Goal: Find specific page/section: Find specific page/section

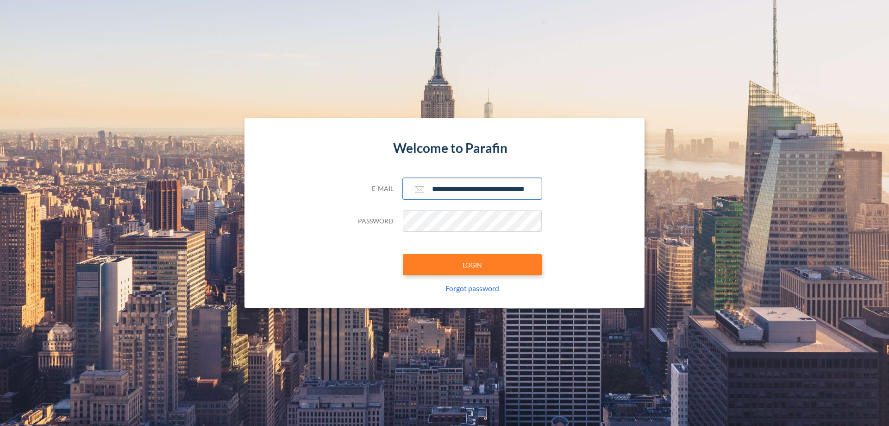
type input "**********"
click at [472, 264] on button "LOGIN" at bounding box center [472, 264] width 139 height 21
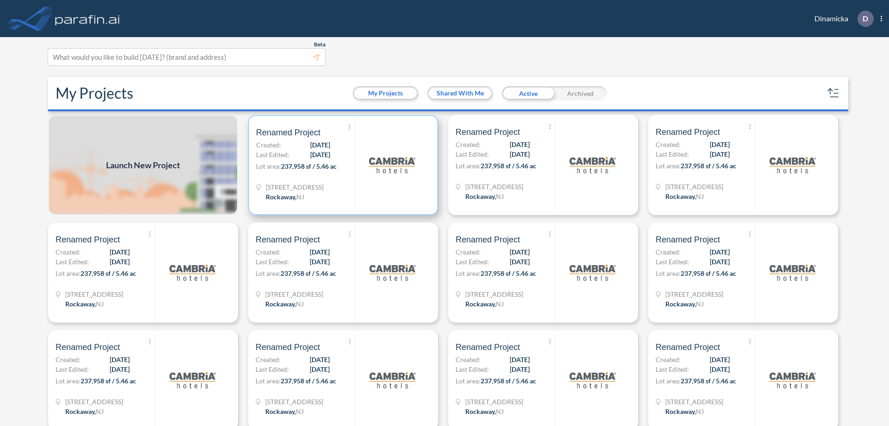
scroll to position [2, 0]
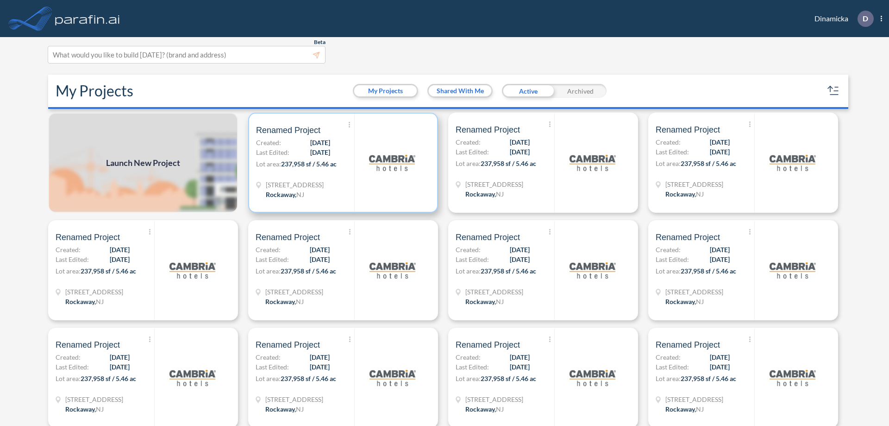
click at [341, 163] on p "Lot area: 237,958 sf / 5.46 ac" at bounding box center [305, 165] width 98 height 13
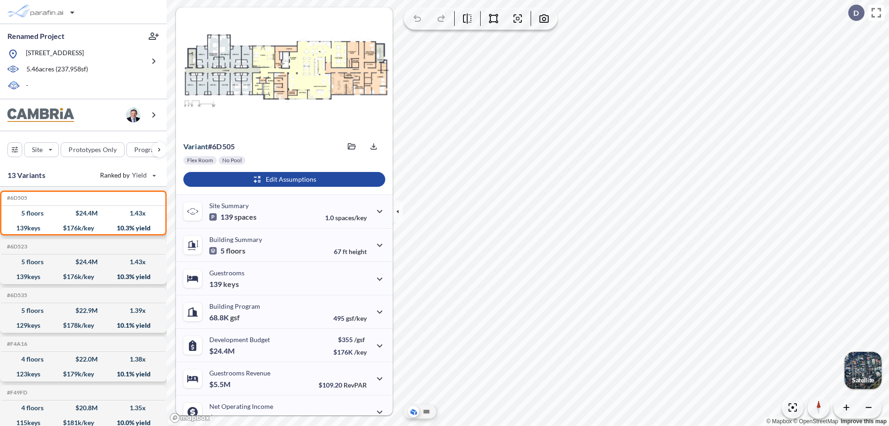
scroll to position [47, 0]
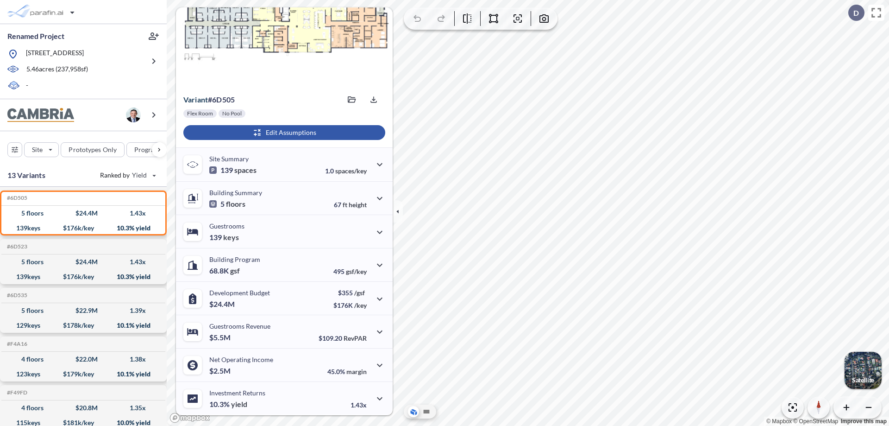
click at [283, 132] on div "button" at bounding box center [284, 132] width 202 height 15
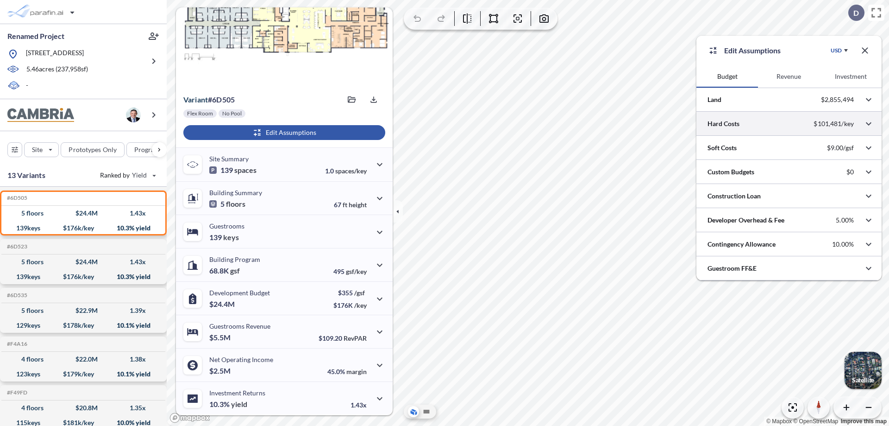
click at [789, 124] on div at bounding box center [789, 124] width 185 height 24
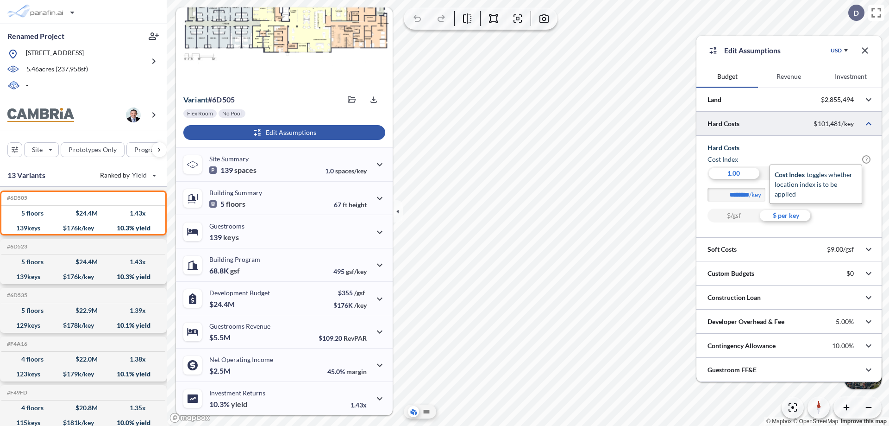
click at [866, 159] on span "?" at bounding box center [866, 159] width 8 height 8
